Goal: Task Accomplishment & Management: Complete application form

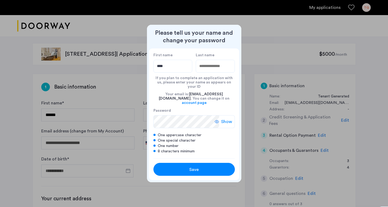
type input "****"
type input "**********"
click at [227, 119] on span "Show" at bounding box center [226, 122] width 11 height 6
drag, startPoint x: 166, startPoint y: 72, endPoint x: 149, endPoint y: 70, distance: 17.1
click at [149, 70] on div "**********" at bounding box center [194, 104] width 90 height 110
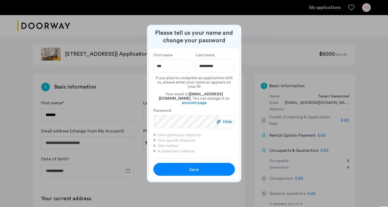
type input "***"
click at [198, 167] on span "Save" at bounding box center [193, 170] width 9 height 6
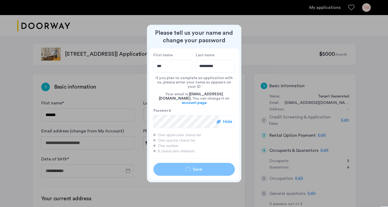
type input "***"
type input "**********"
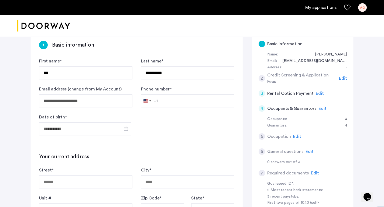
scroll to position [42, 0]
click at [167, 99] on input "Phone number *" at bounding box center [187, 100] width 93 height 13
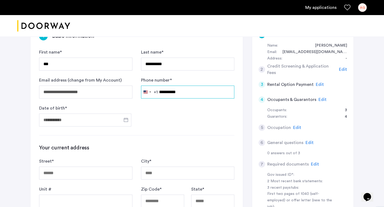
scroll to position [52, 0]
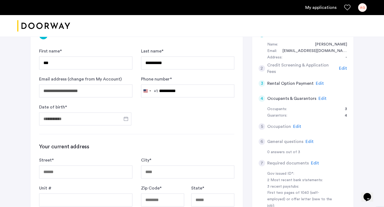
click at [20, 93] on div "**********" at bounding box center [192, 180] width 384 height 397
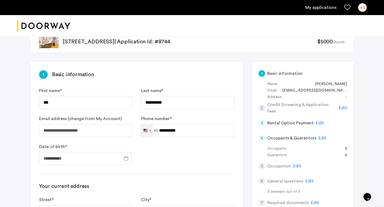
scroll to position [13, 0]
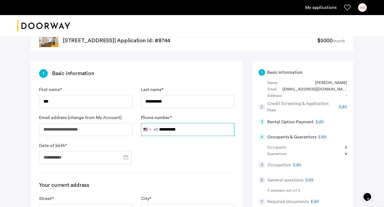
click at [192, 129] on input "**********" at bounding box center [187, 129] width 93 height 13
drag, startPoint x: 189, startPoint y: 130, endPoint x: 148, endPoint y: 130, distance: 41.0
click at [148, 130] on div "[GEOGRAPHIC_DATA] +1 +1 244 results found [GEOGRAPHIC_DATA] +93 [GEOGRAPHIC_DAT…" at bounding box center [187, 129] width 93 height 13
type input "**********"
click at [54, 159] on input "Date of birth *" at bounding box center [85, 157] width 92 height 13
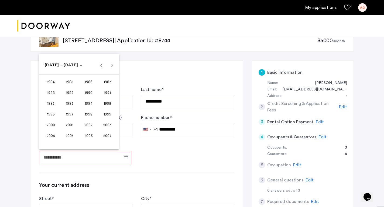
click at [152, 60] on div at bounding box center [192, 103] width 384 height 207
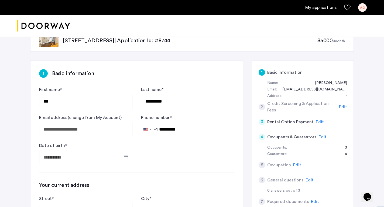
click at [100, 157] on input "Date of birth *" at bounding box center [85, 157] width 92 height 13
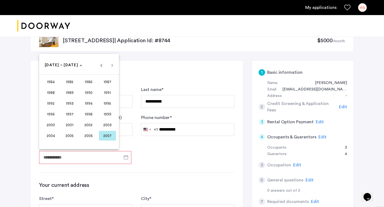
click at [112, 68] on div "[DATE] to [DATE] [DATE] – [DATE]" at bounding box center [78, 65] width 77 height 11
click at [112, 67] on div "[DATE] to [DATE] [DATE] – [DATE]" at bounding box center [78, 65] width 77 height 11
click at [80, 66] on polygon "Choose date" at bounding box center [81, 65] width 3 height 1
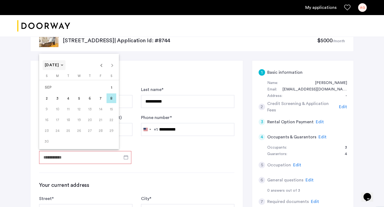
click at [63, 65] on span "[DATE]" at bounding box center [54, 65] width 19 height 5
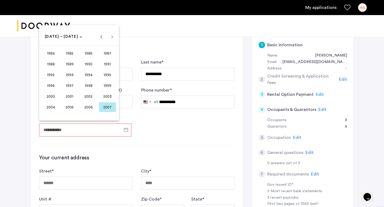
scroll to position [42, 0]
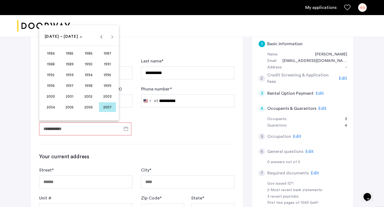
click at [111, 37] on div "[DATE] to [DATE] [DATE] – [DATE]" at bounding box center [78, 36] width 77 height 11
click at [100, 37] on span "Previous 24 years" at bounding box center [101, 36] width 11 height 11
click at [112, 38] on span "Next 24 years" at bounding box center [112, 36] width 11 height 11
click at [112, 38] on div "[DATE] to [DATE] [DATE] – [DATE]" at bounding box center [78, 36] width 77 height 11
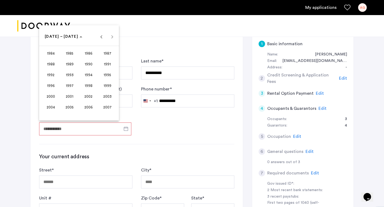
click at [87, 98] on span "2002" at bounding box center [88, 97] width 17 height 10
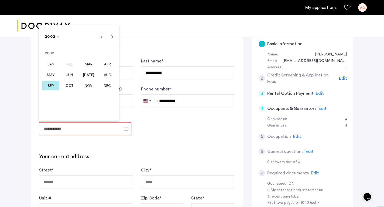
click at [71, 68] on span "FEB" at bounding box center [69, 64] width 17 height 10
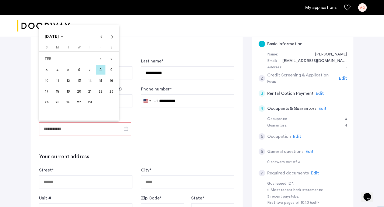
click at [87, 100] on span "28" at bounding box center [90, 102] width 10 height 10
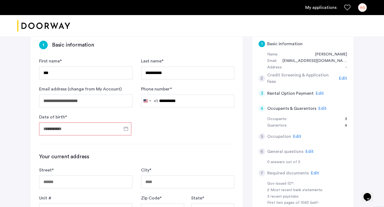
type input "**********"
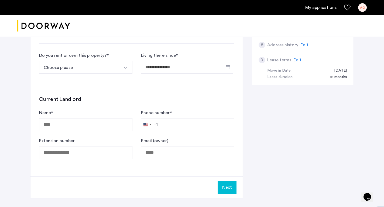
scroll to position [223, 0]
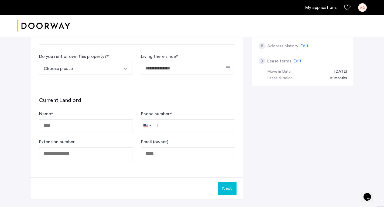
click at [316, 143] on div "**********" at bounding box center [192, 30] width 324 height 358
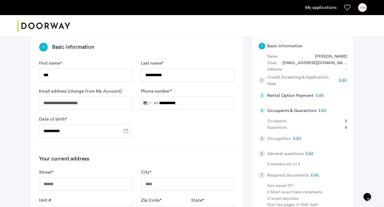
scroll to position [36, 0]
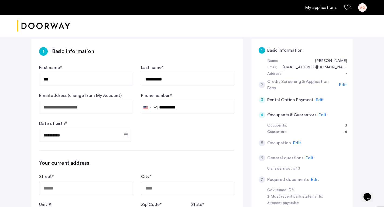
click at [323, 115] on span "Edit" at bounding box center [323, 115] width 8 height 4
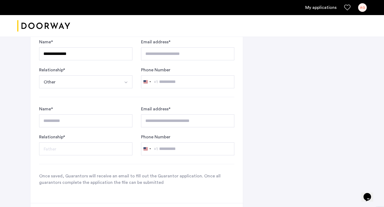
scroll to position [478, 0]
drag, startPoint x: 80, startPoint y: 56, endPoint x: 36, endPoint y: 53, distance: 43.3
type input "**********"
click at [42, 80] on button "Other" at bounding box center [79, 81] width 81 height 13
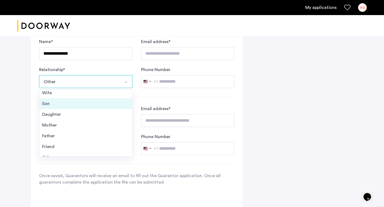
scroll to position [19, 0]
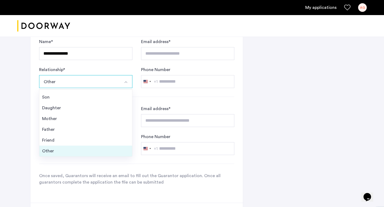
click at [48, 148] on li "Other" at bounding box center [85, 151] width 93 height 11
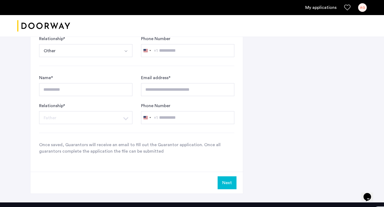
scroll to position [584, 0]
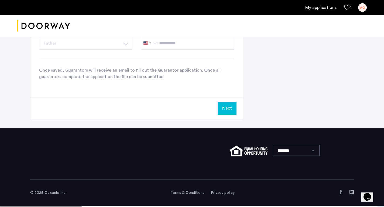
click at [228, 107] on button "Next" at bounding box center [227, 108] width 19 height 13
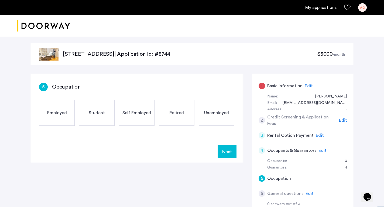
click at [307, 85] on span "Edit" at bounding box center [309, 86] width 8 height 4
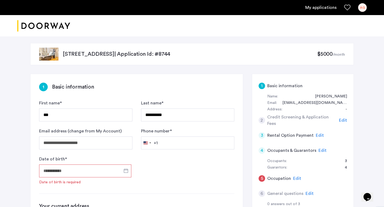
click at [145, 84] on div "1 Basic information" at bounding box center [136, 87] width 195 height 9
click at [341, 120] on span "Edit" at bounding box center [343, 120] width 8 height 4
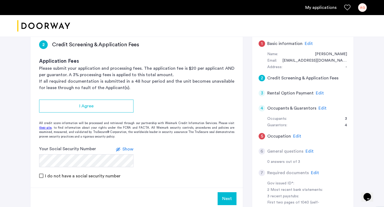
scroll to position [47, 0]
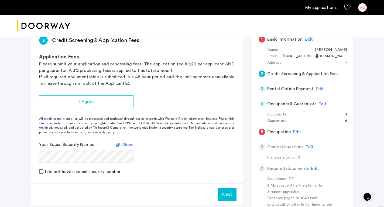
click at [319, 90] on span "Edit" at bounding box center [320, 89] width 8 height 4
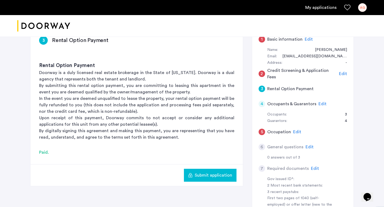
click at [323, 105] on span "Edit" at bounding box center [323, 104] width 8 height 4
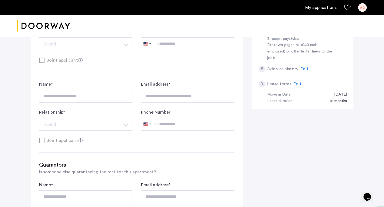
scroll to position [0, 0]
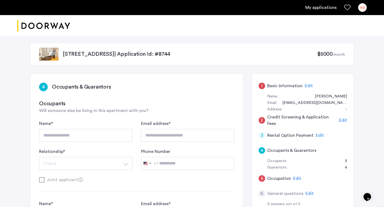
click at [305, 87] on span "Edit" at bounding box center [309, 86] width 8 height 4
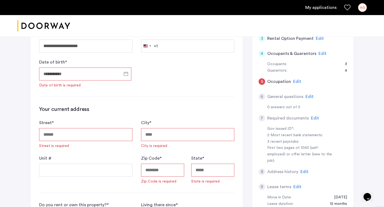
scroll to position [110, 0]
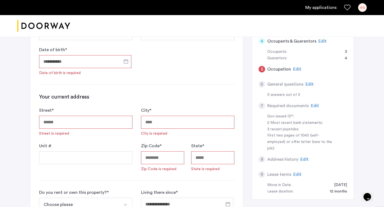
click at [308, 84] on span "Edit" at bounding box center [310, 84] width 8 height 4
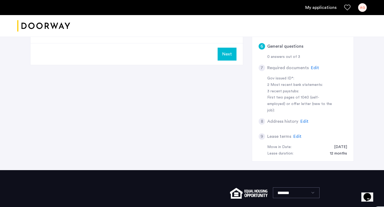
scroll to position [0, 0]
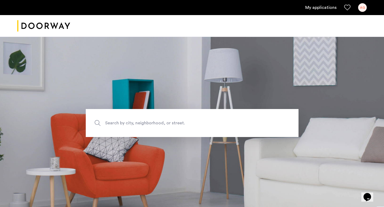
click at [327, 8] on link "My applications" at bounding box center [320, 7] width 31 height 6
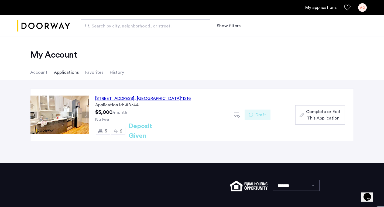
click at [322, 111] on span "Complete or Edit This Application" at bounding box center [323, 115] width 35 height 13
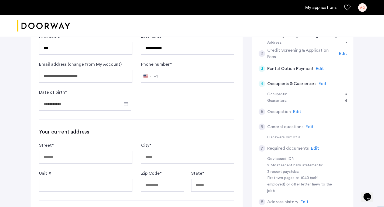
scroll to position [70, 0]
click at [311, 148] on span "Edit" at bounding box center [315, 148] width 8 height 4
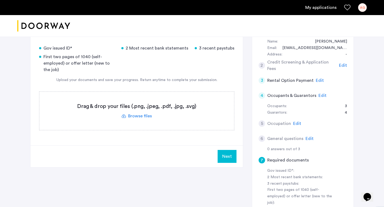
scroll to position [114, 0]
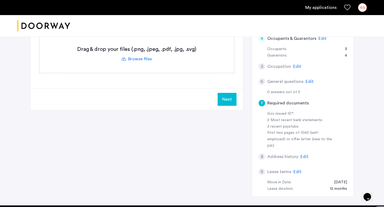
click at [36, 28] on img "Cazamio logo" at bounding box center [43, 26] width 53 height 20
